Goal: Task Accomplishment & Management: Manage account settings

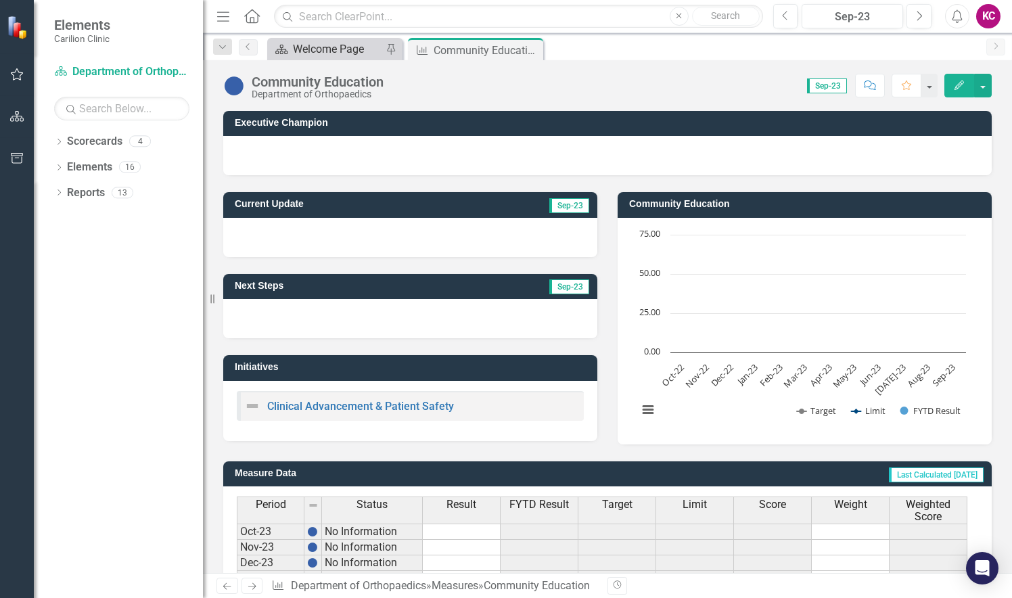
click at [341, 47] on div "Welcome Page" at bounding box center [337, 49] width 89 height 17
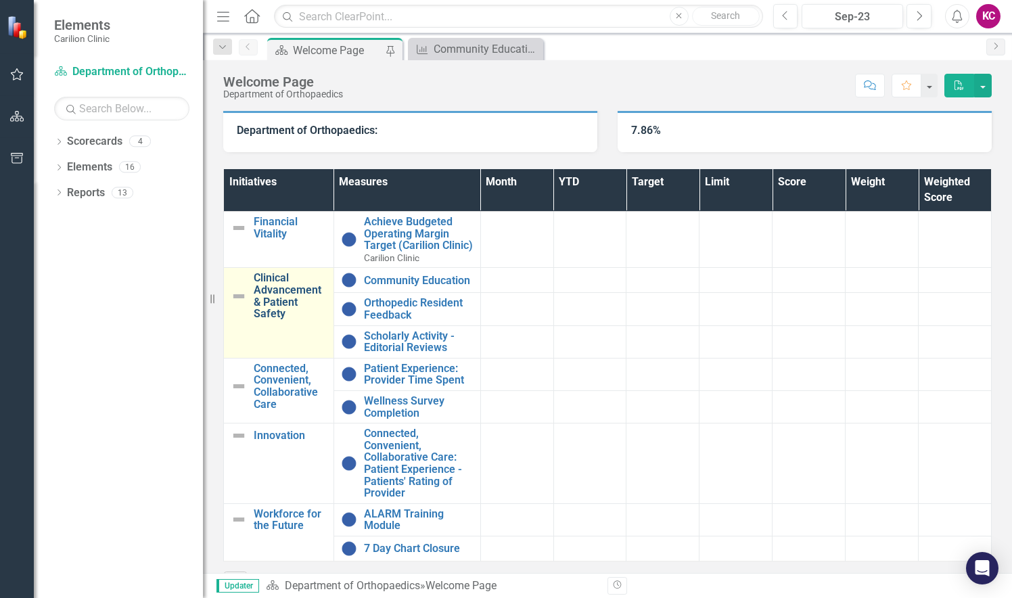
scroll to position [131, 0]
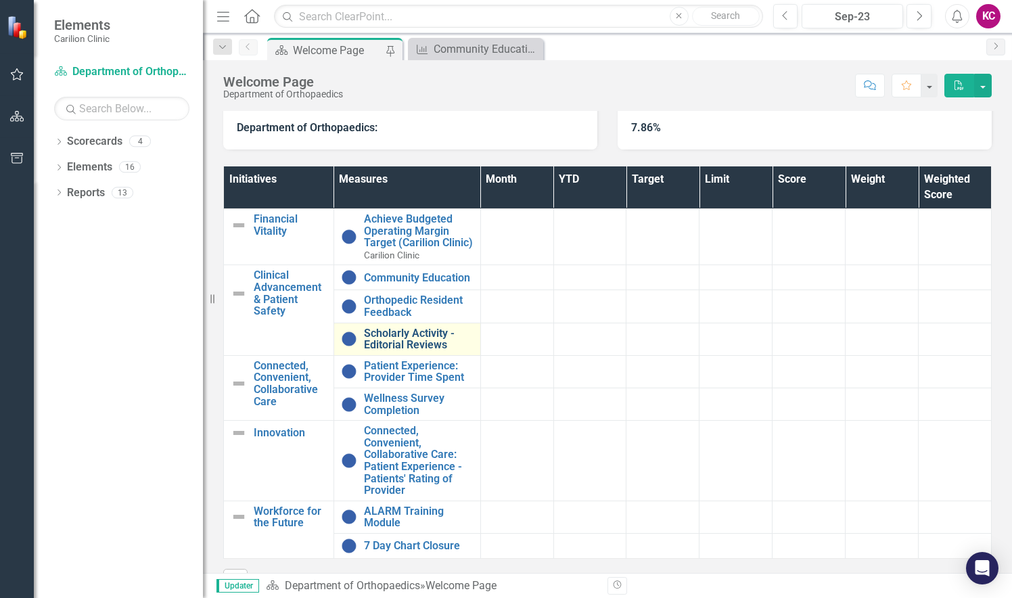
click at [405, 346] on link "Scholarly Activity - Editorial Reviews" at bounding box center [419, 339] width 110 height 24
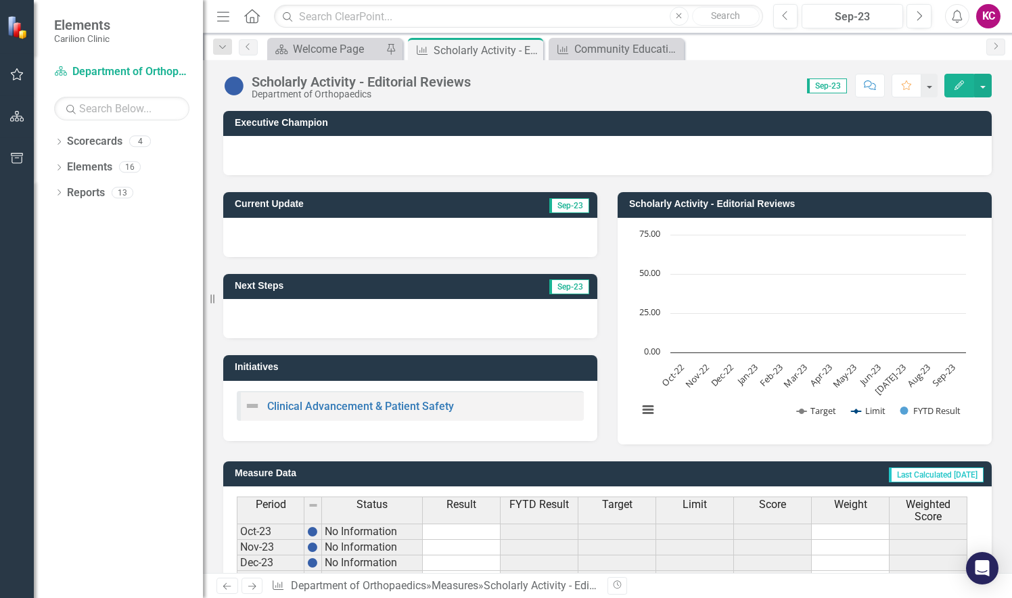
scroll to position [358, 0]
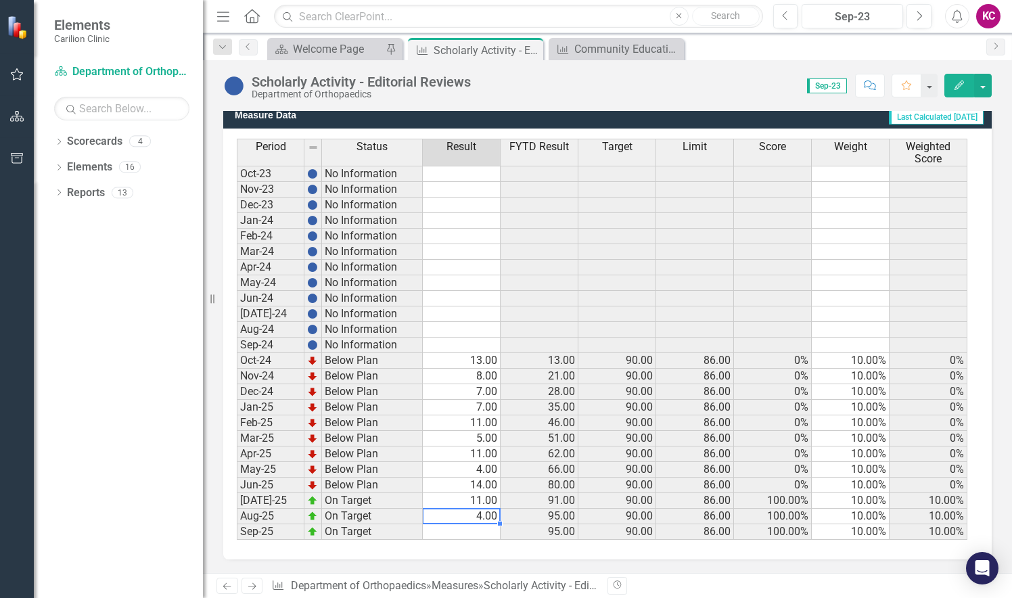
click at [482, 514] on td "4.00" at bounding box center [462, 517] width 78 height 16
type textarea "5"
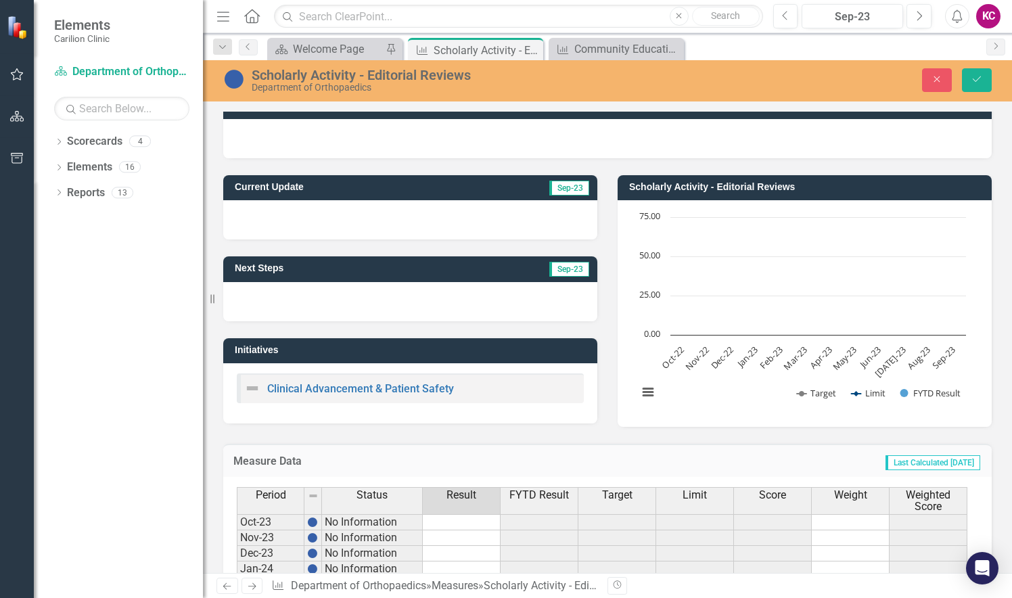
scroll to position [0, 0]
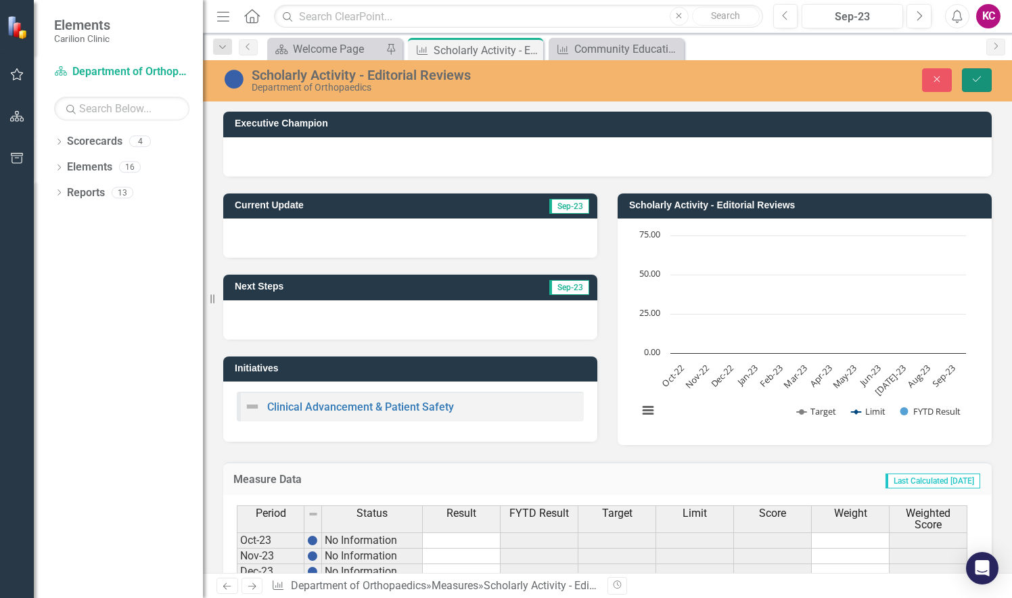
click at [973, 78] on icon "Save" at bounding box center [977, 78] width 12 height 9
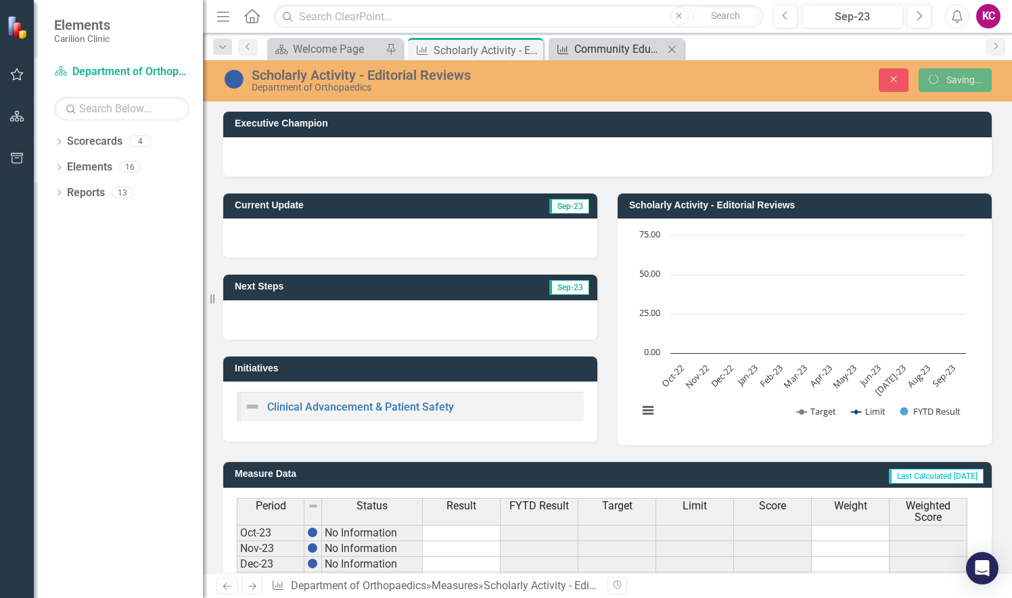
click at [593, 52] on div "Community Education" at bounding box center [618, 49] width 89 height 17
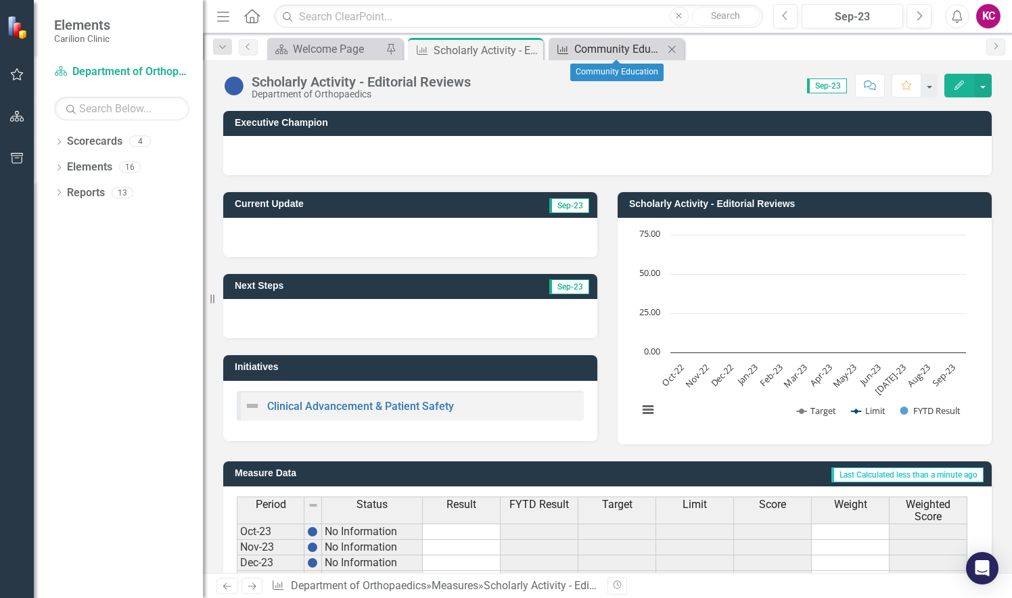
click at [611, 45] on div "Community Education" at bounding box center [618, 49] width 89 height 17
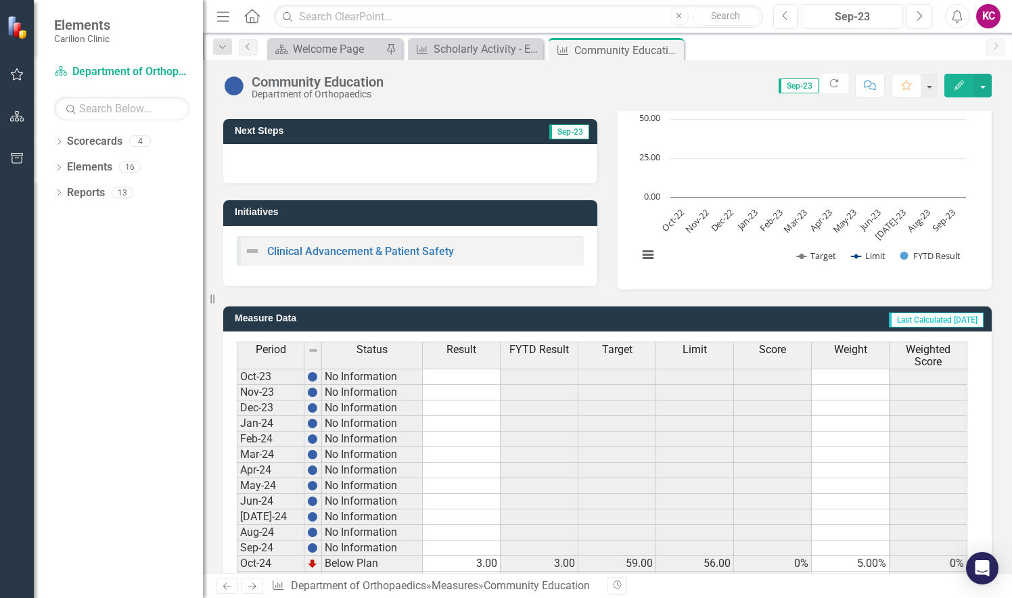
scroll to position [358, 0]
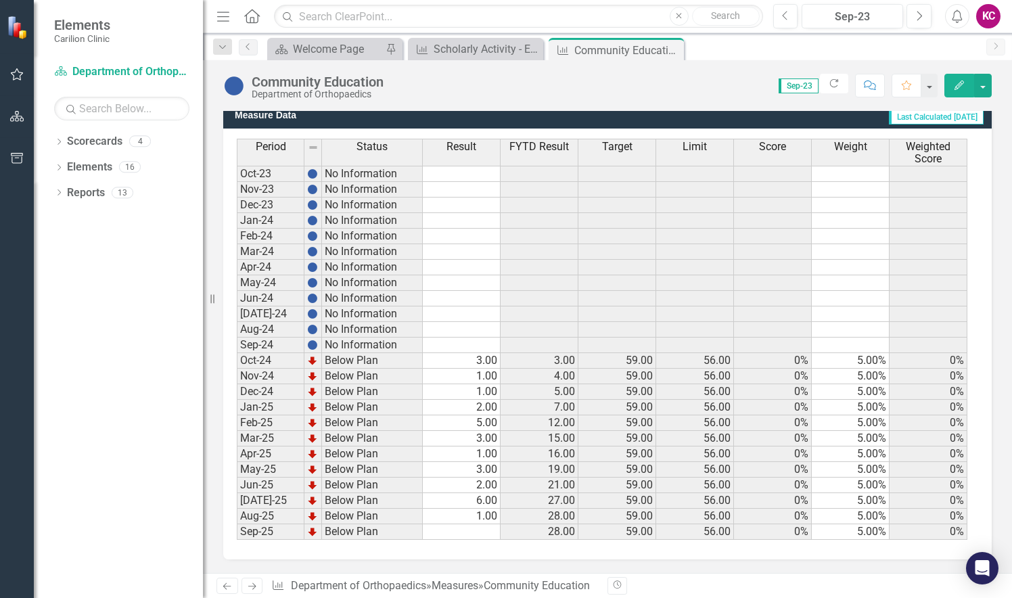
click at [487, 513] on td "1.00" at bounding box center [462, 517] width 78 height 16
type textarea "21"
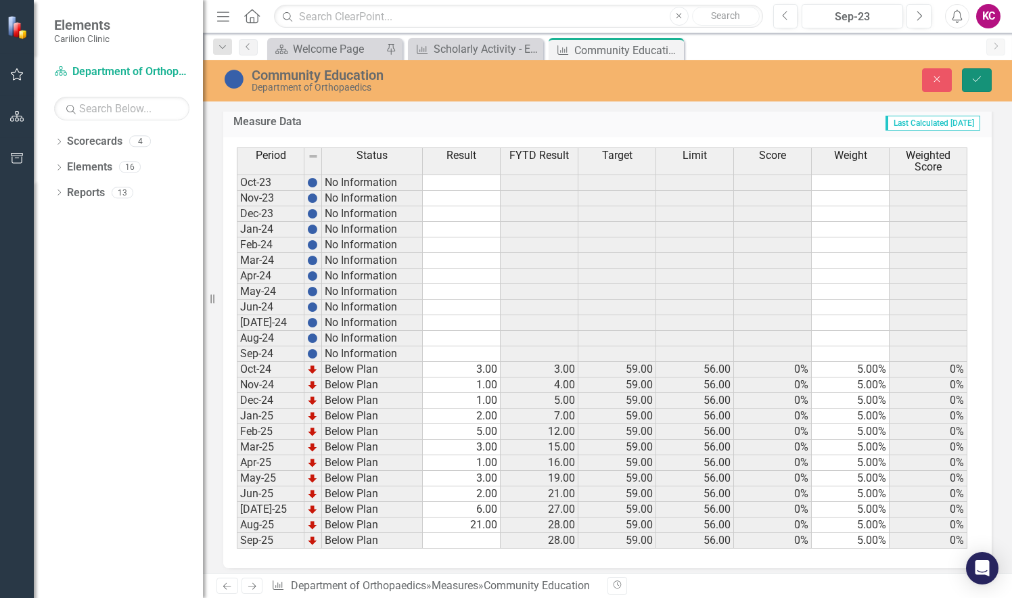
click at [981, 80] on icon "Save" at bounding box center [977, 78] width 12 height 9
